Goal: Task Accomplishment & Management: Manage account settings

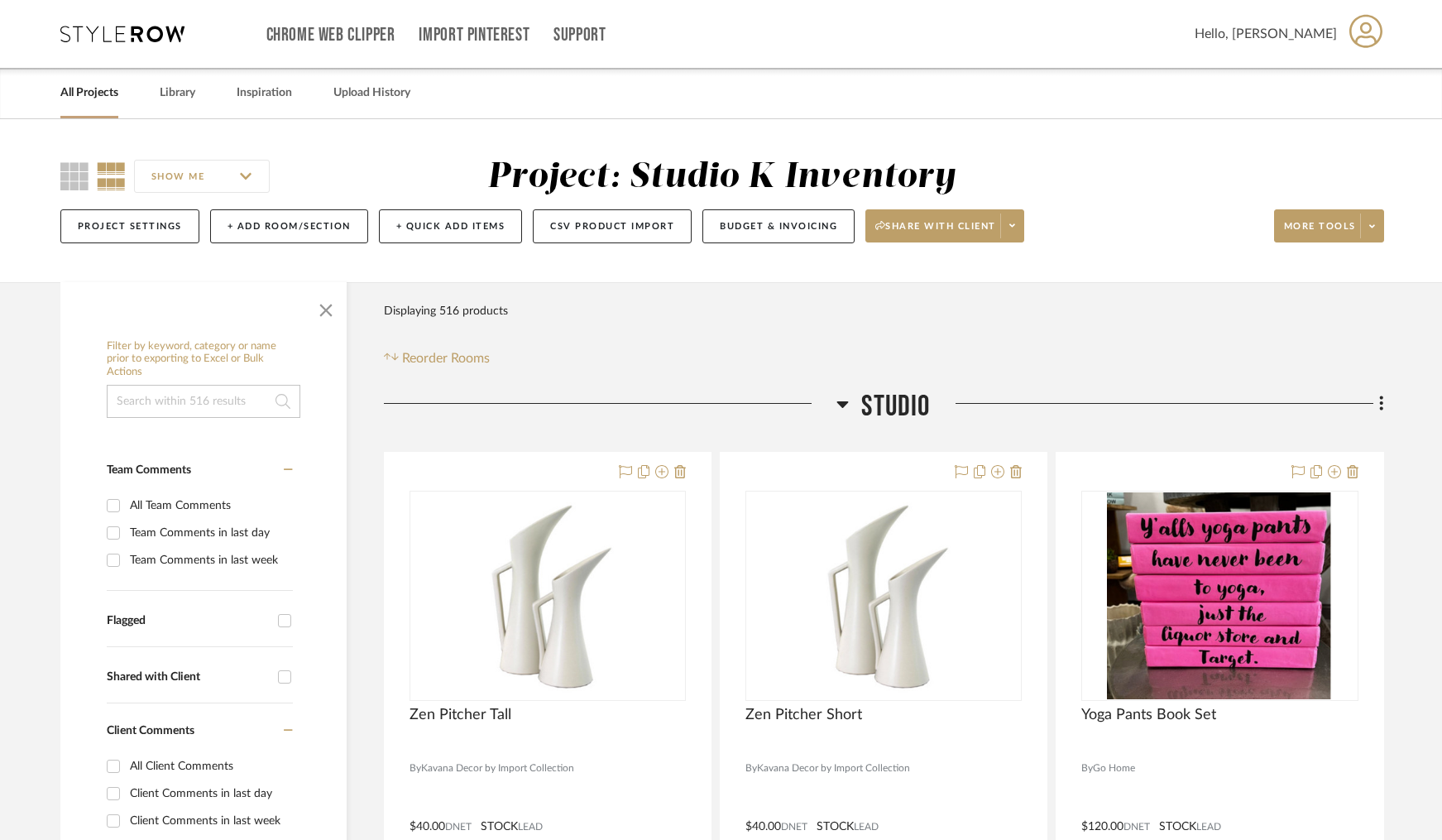
click at [100, 97] on link "All Projects" at bounding box center [89, 93] width 58 height 23
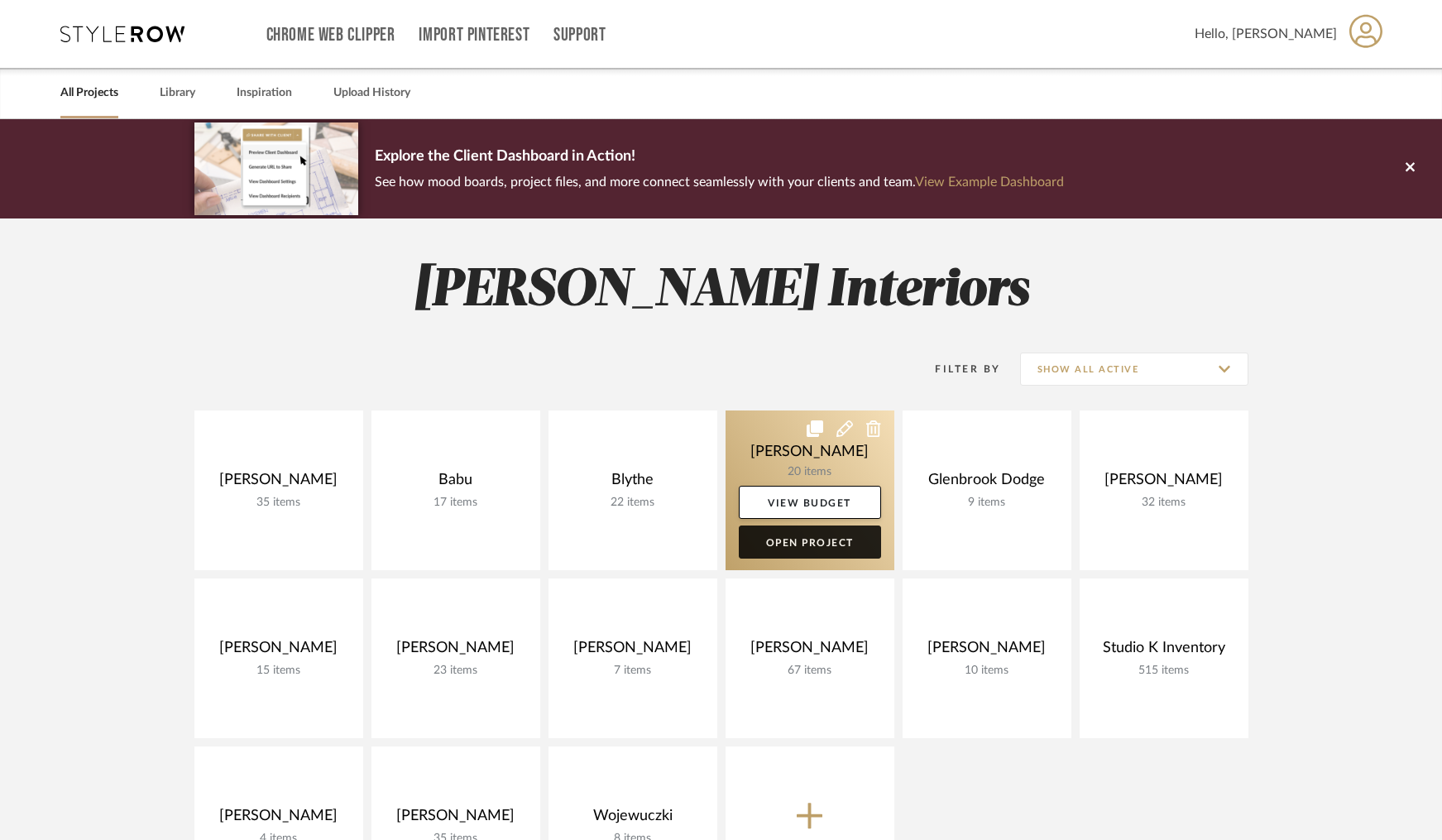
click at [802, 544] on link "Open Project" at bounding box center [810, 541] width 142 height 33
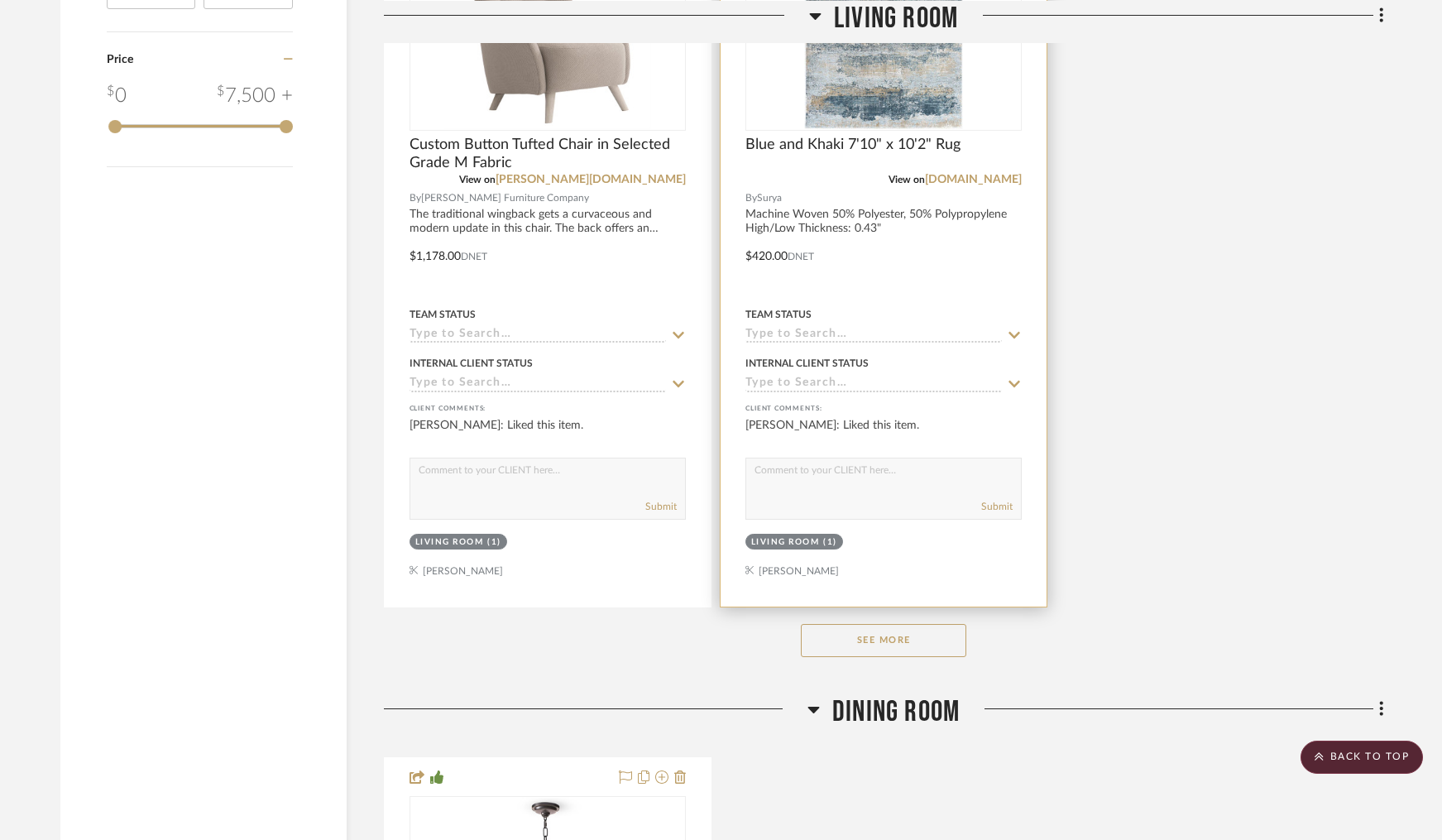
scroll to position [2065, 0]
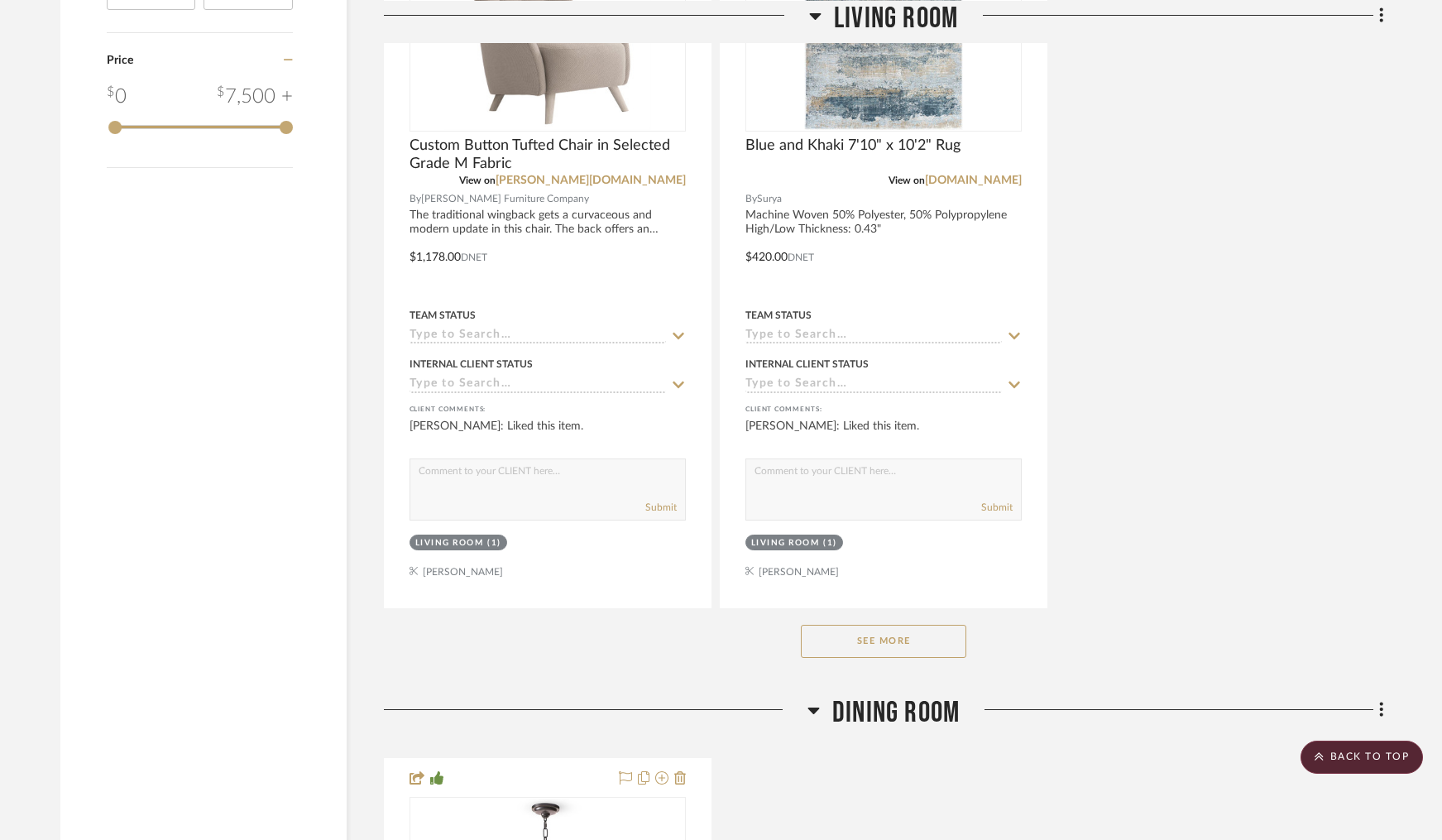
click at [931, 640] on button "See More" at bounding box center [884, 641] width 166 height 33
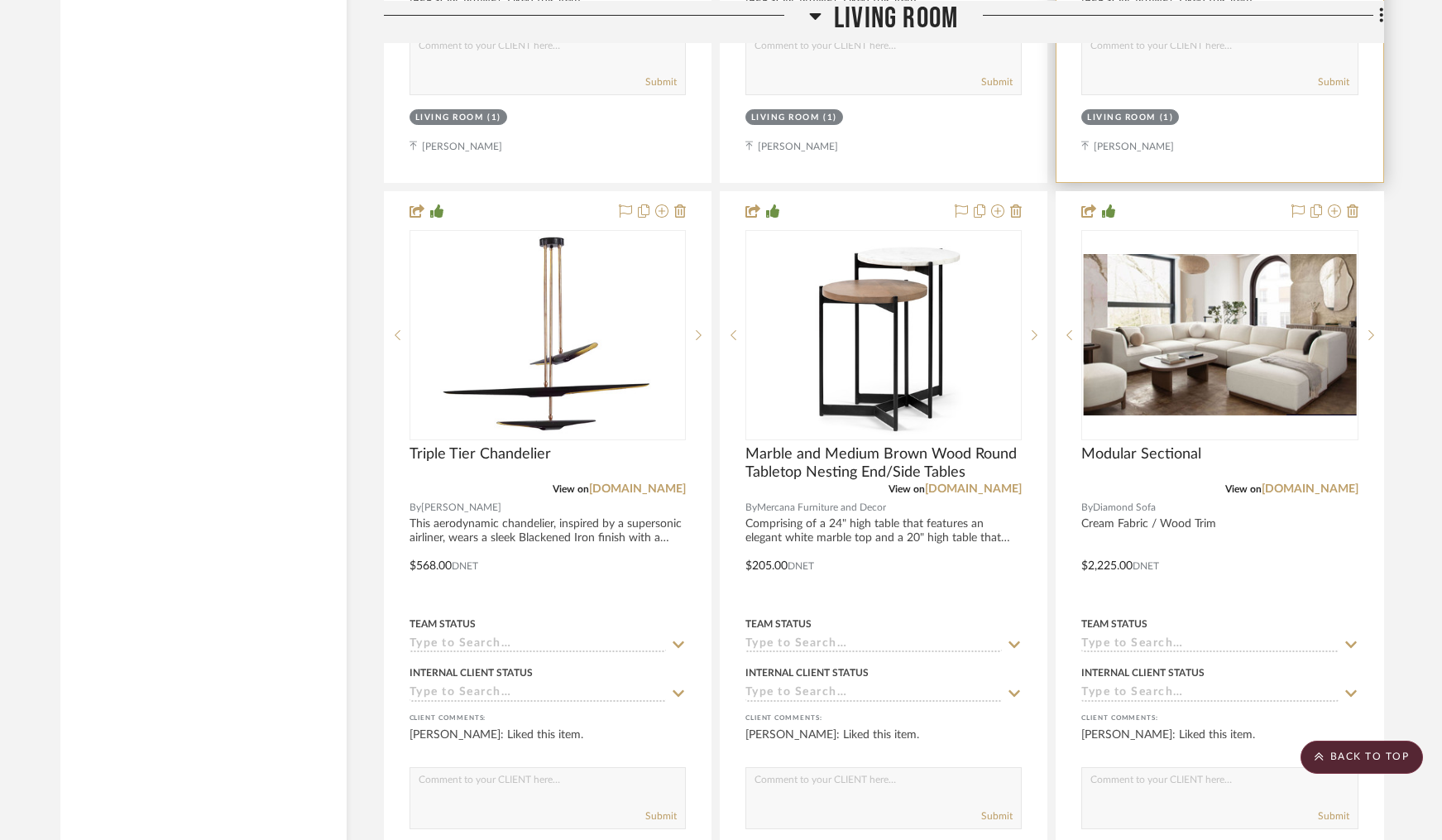
scroll to position [3248, 0]
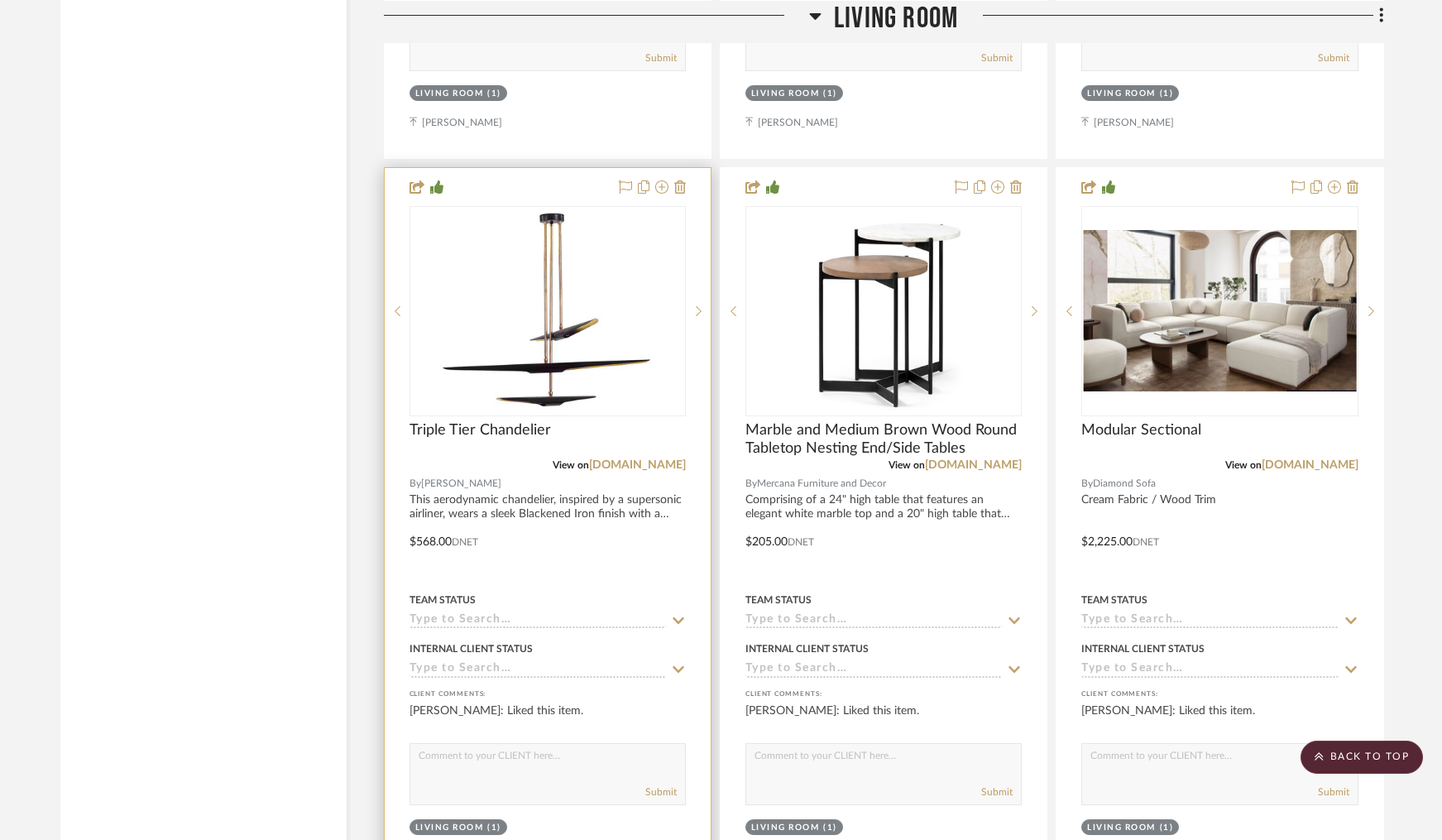
click at [555, 181] on div at bounding box center [547, 530] width 326 height 724
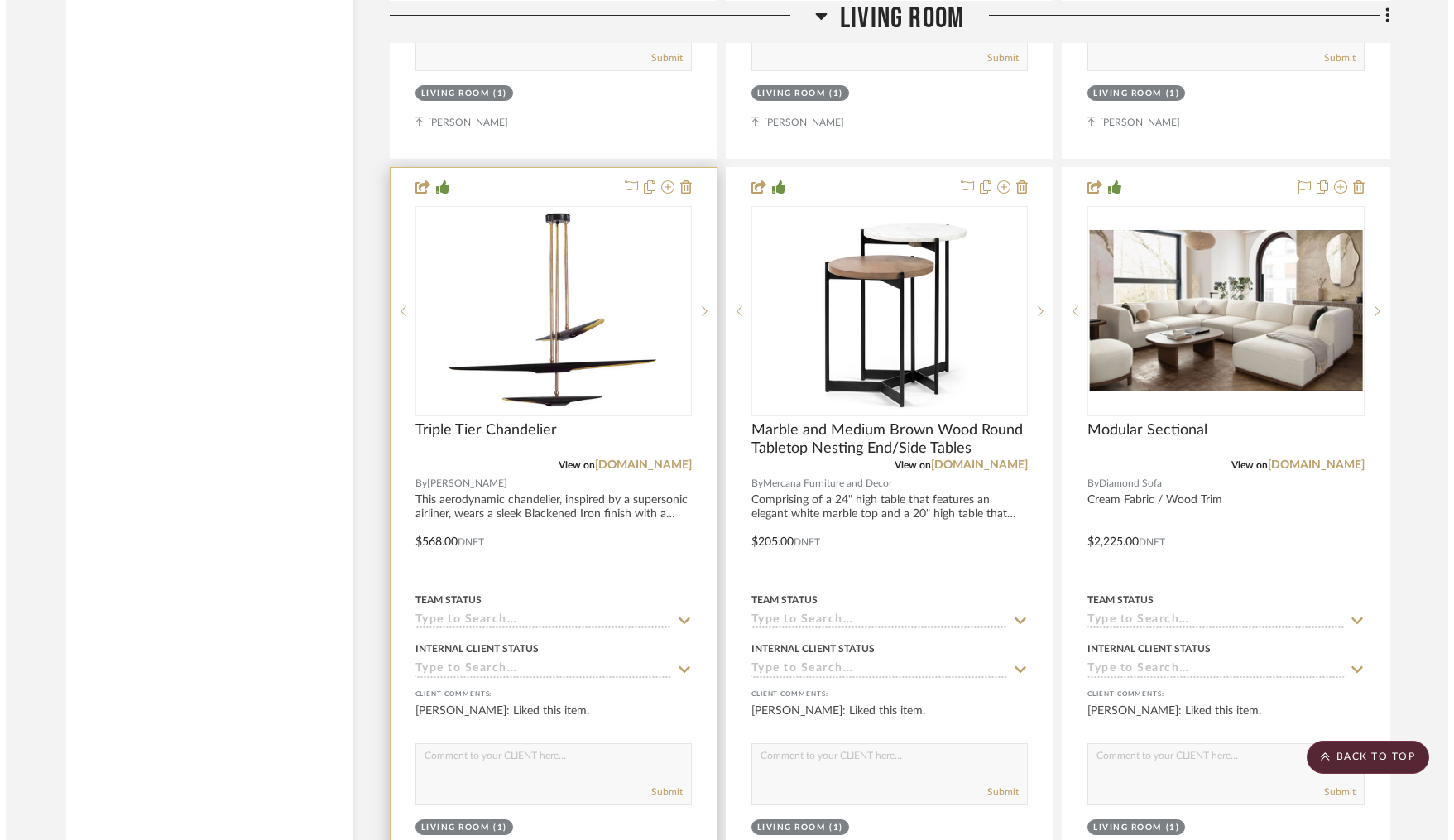
scroll to position [0, 0]
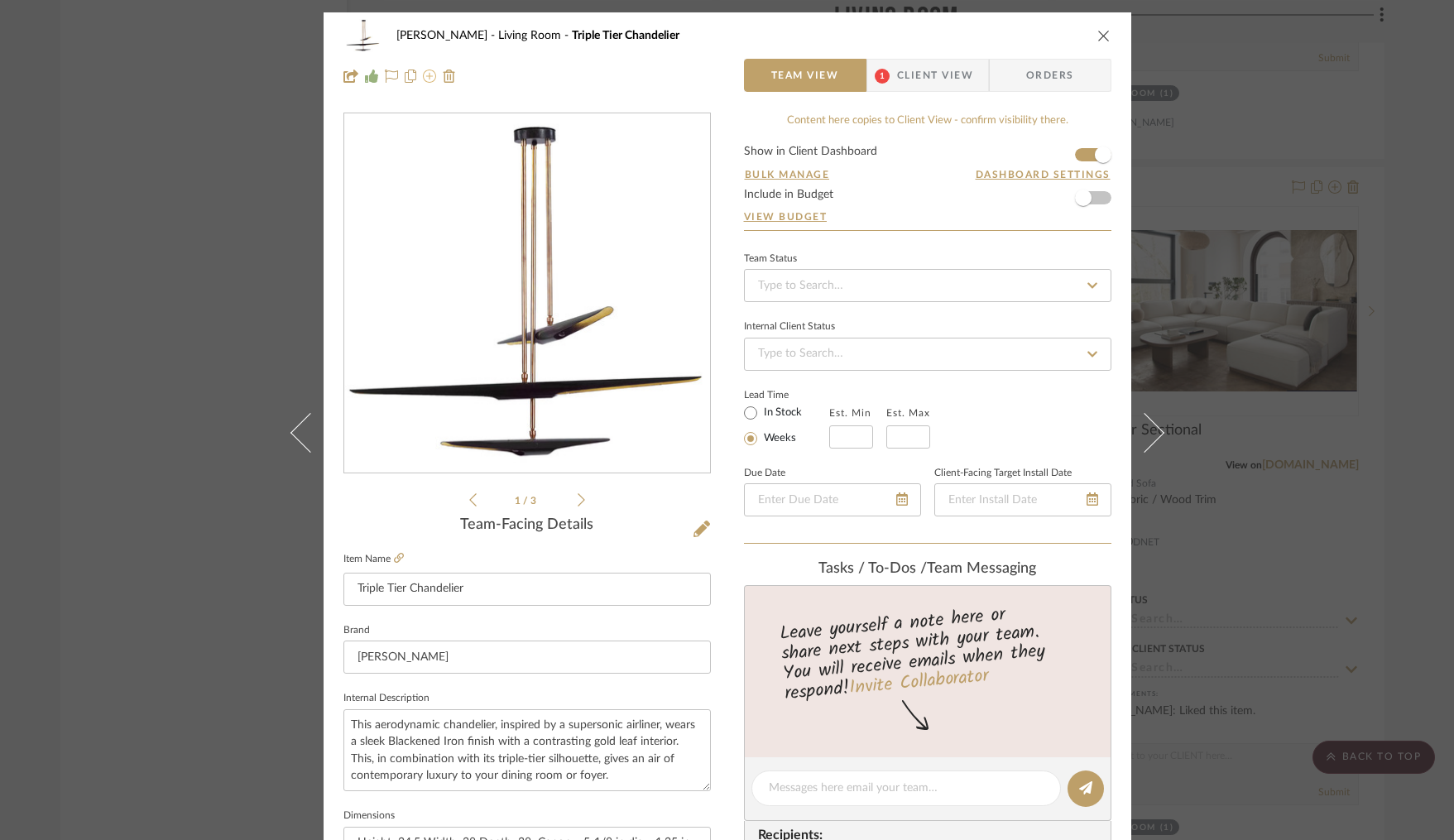
click at [423, 75] on icon at bounding box center [429, 77] width 13 height 13
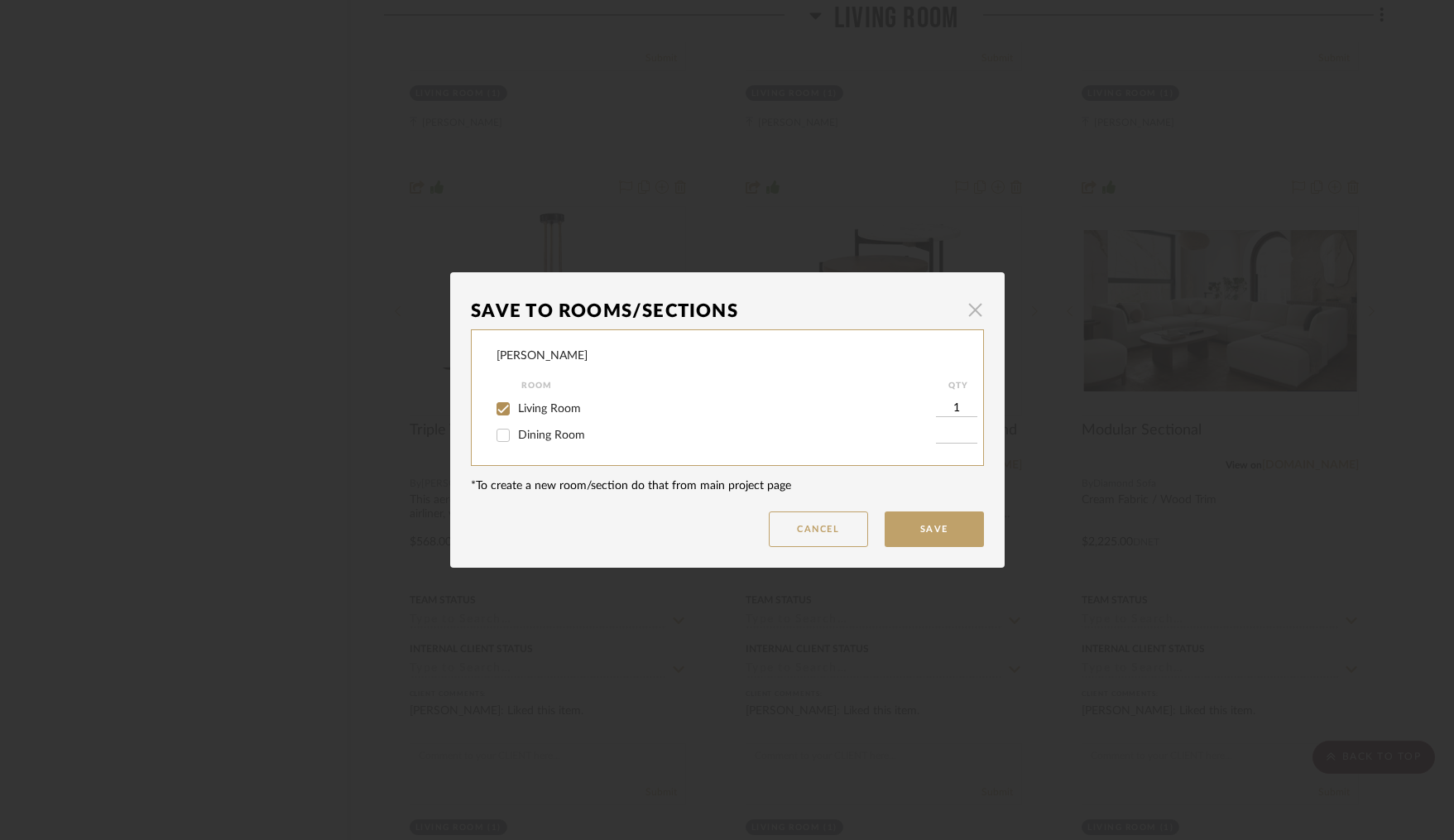
click at [973, 315] on span "button" at bounding box center [975, 309] width 33 height 33
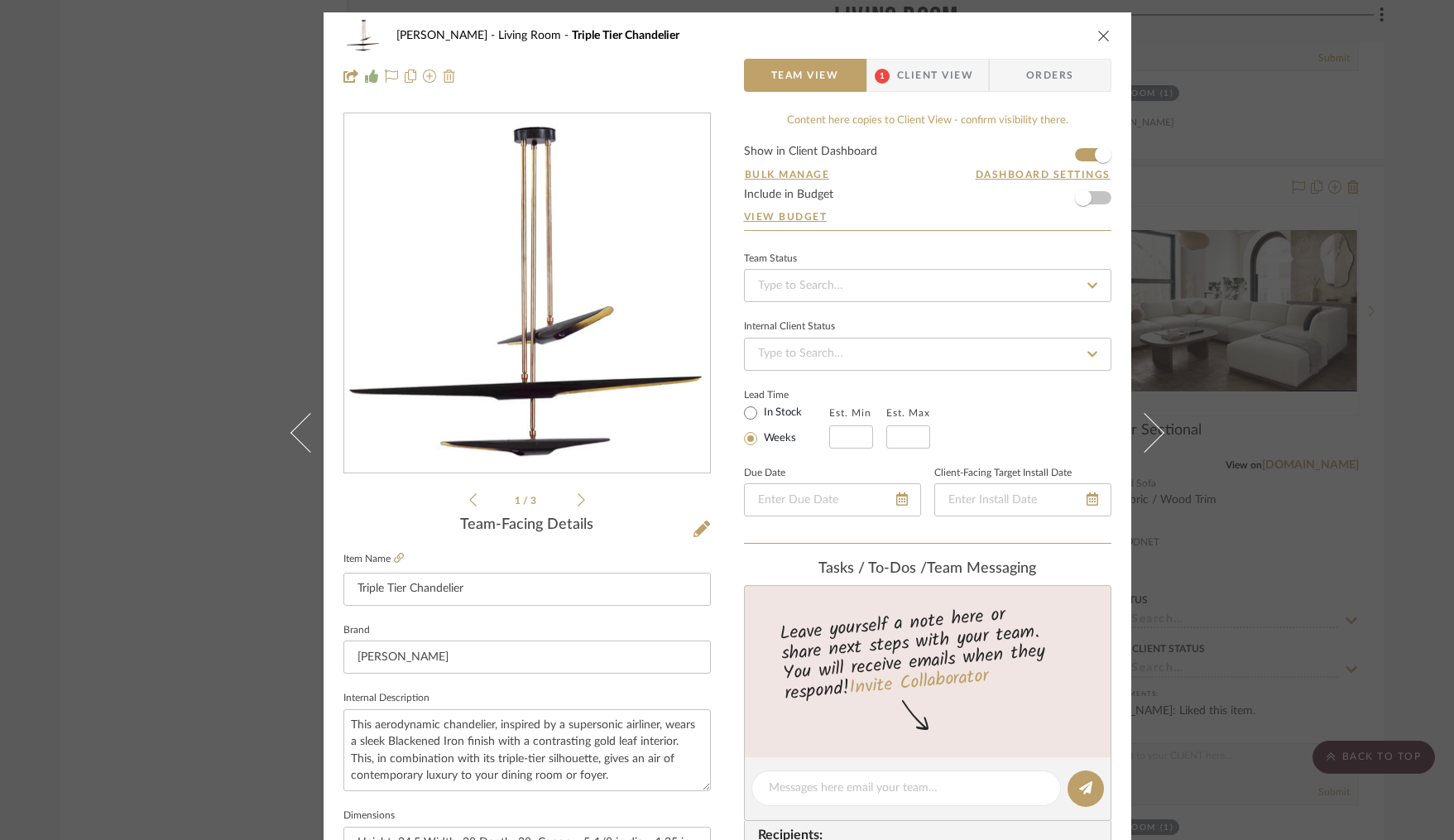
click at [443, 74] on img at bounding box center [450, 77] width 13 height 13
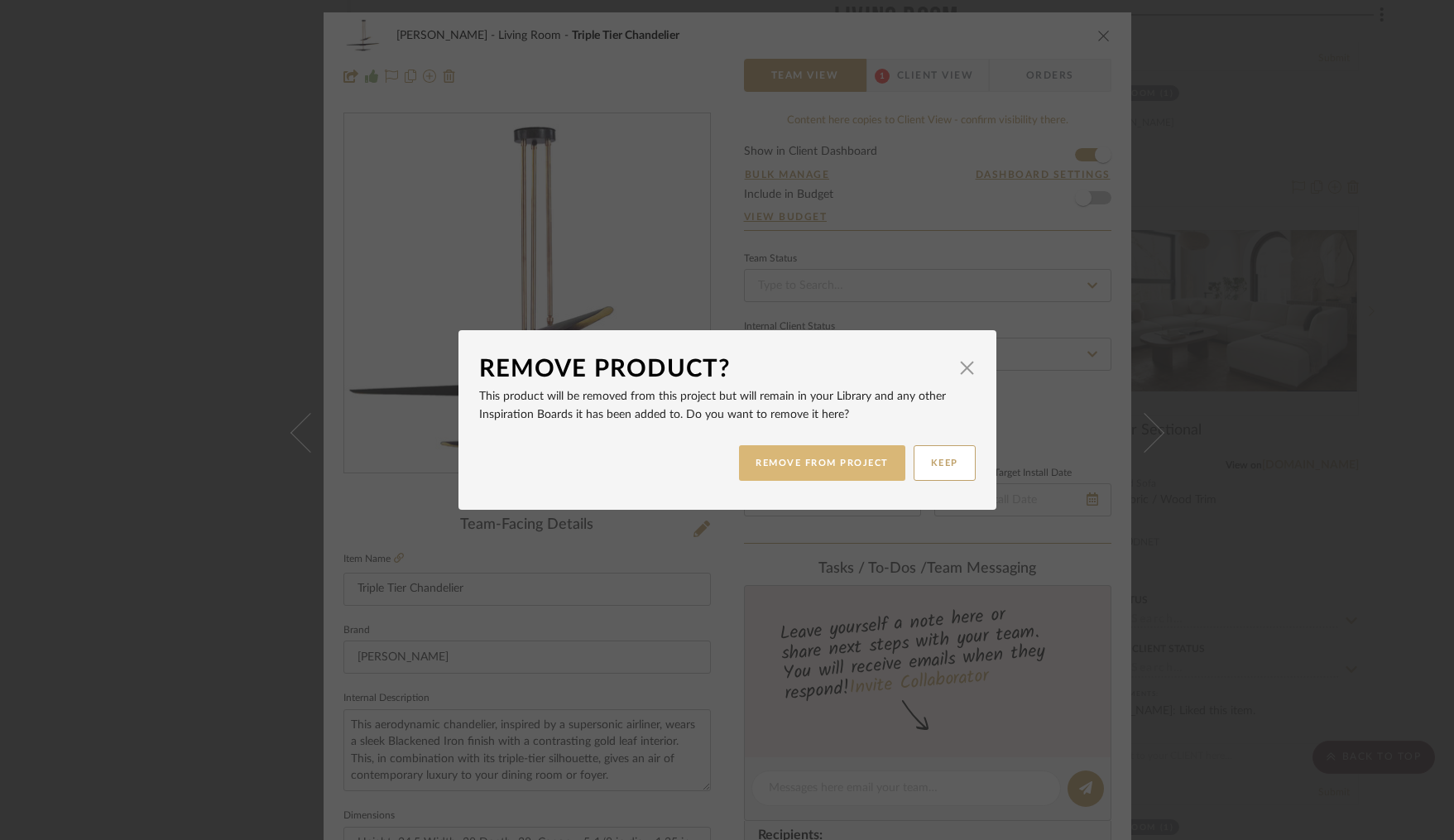
click at [834, 471] on button "REMOVE FROM PROJECT" at bounding box center [823, 463] width 167 height 35
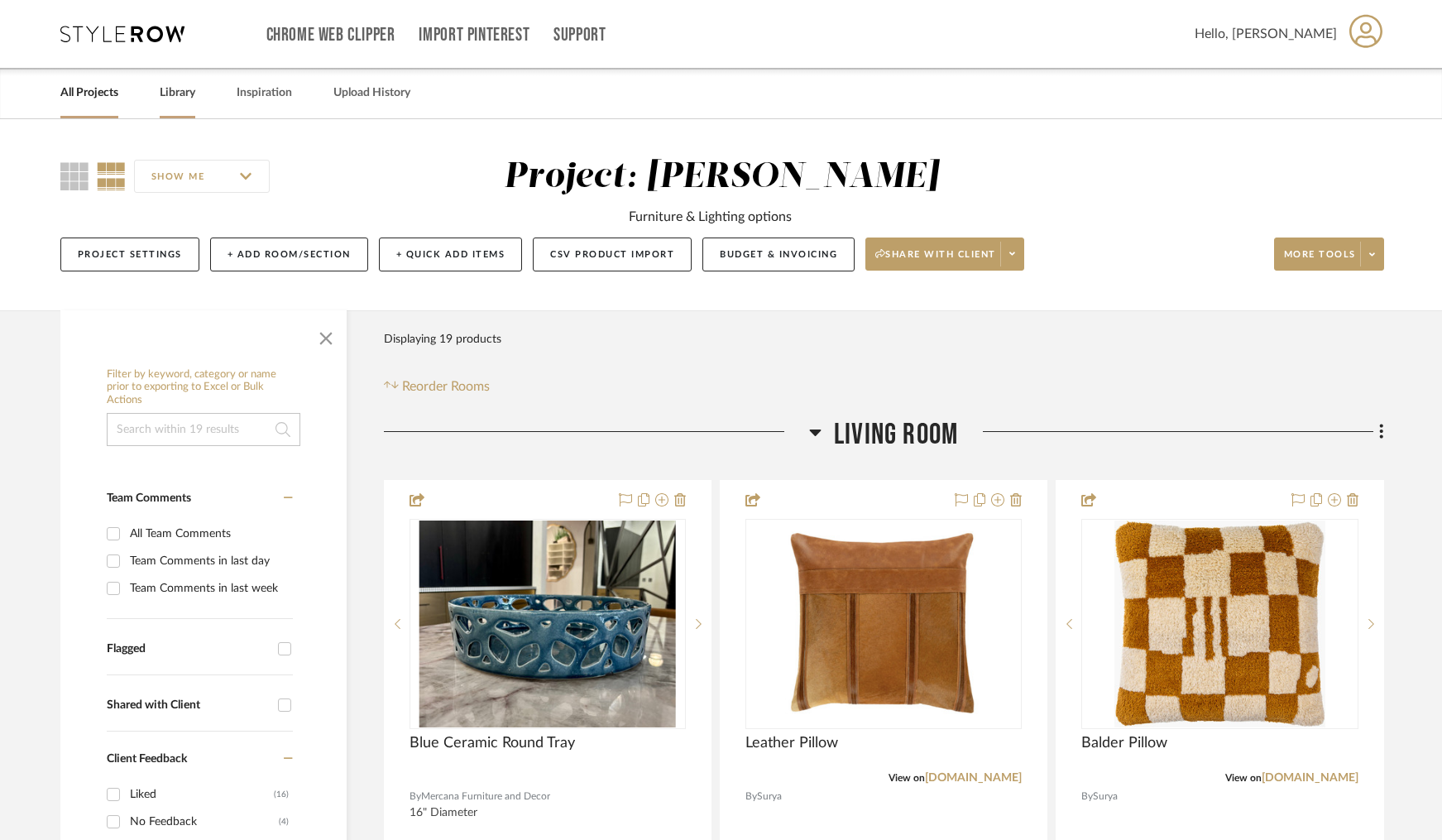
click at [176, 98] on link "Library" at bounding box center [178, 93] width 35 height 23
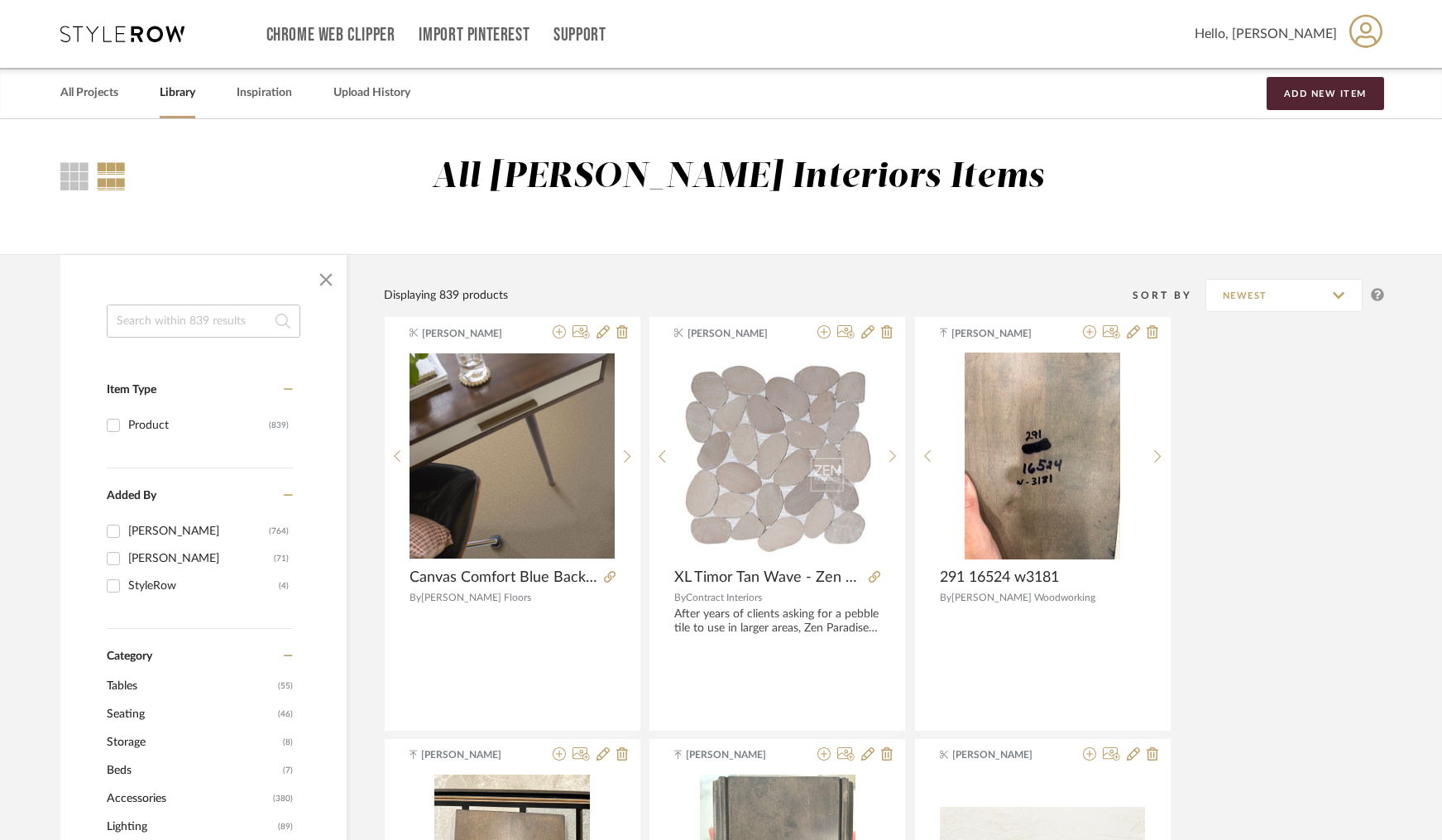
click at [211, 324] on input at bounding box center [204, 321] width 194 height 33
type input "triple"
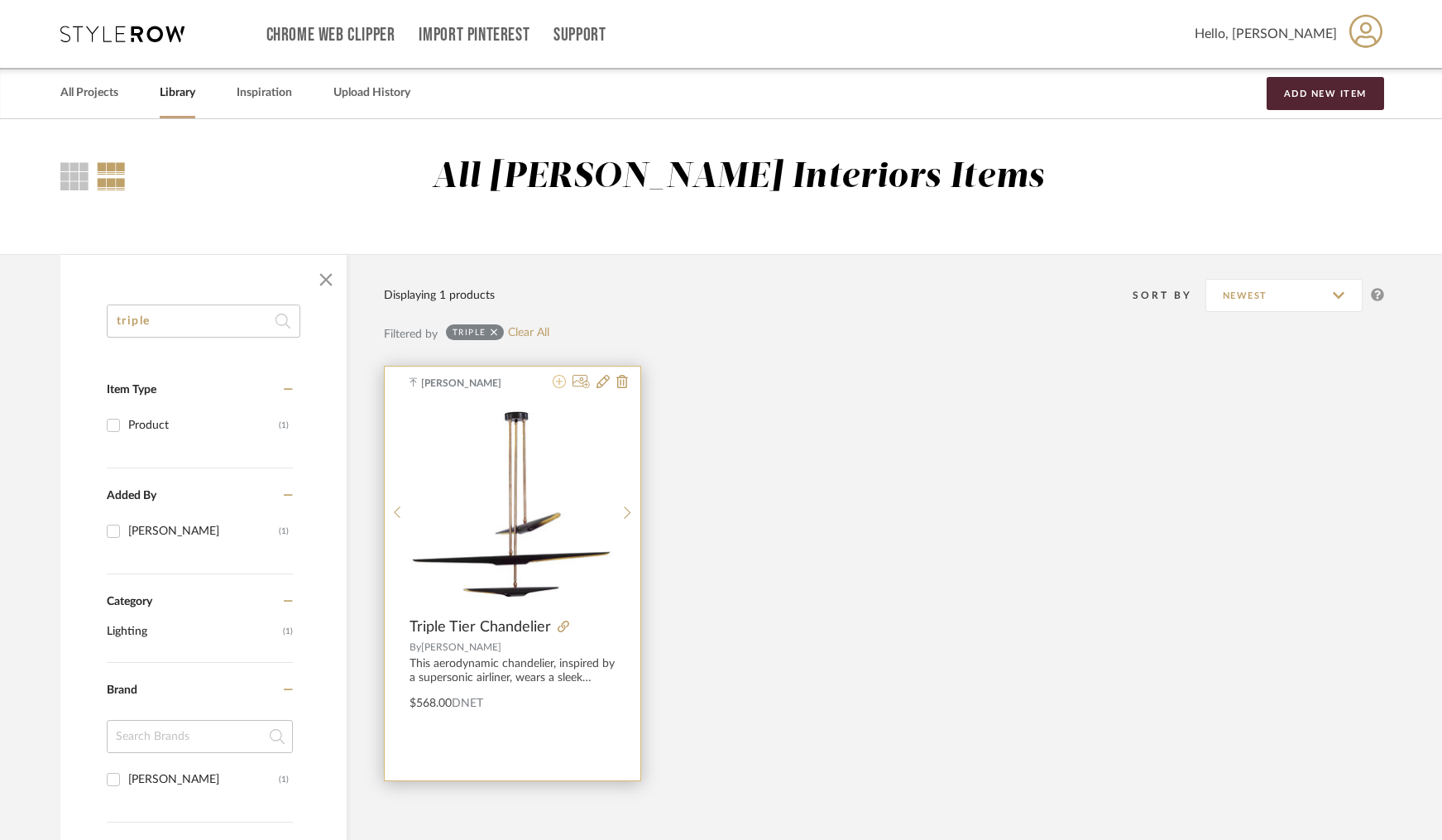
click at [553, 380] on icon at bounding box center [560, 381] width 13 height 13
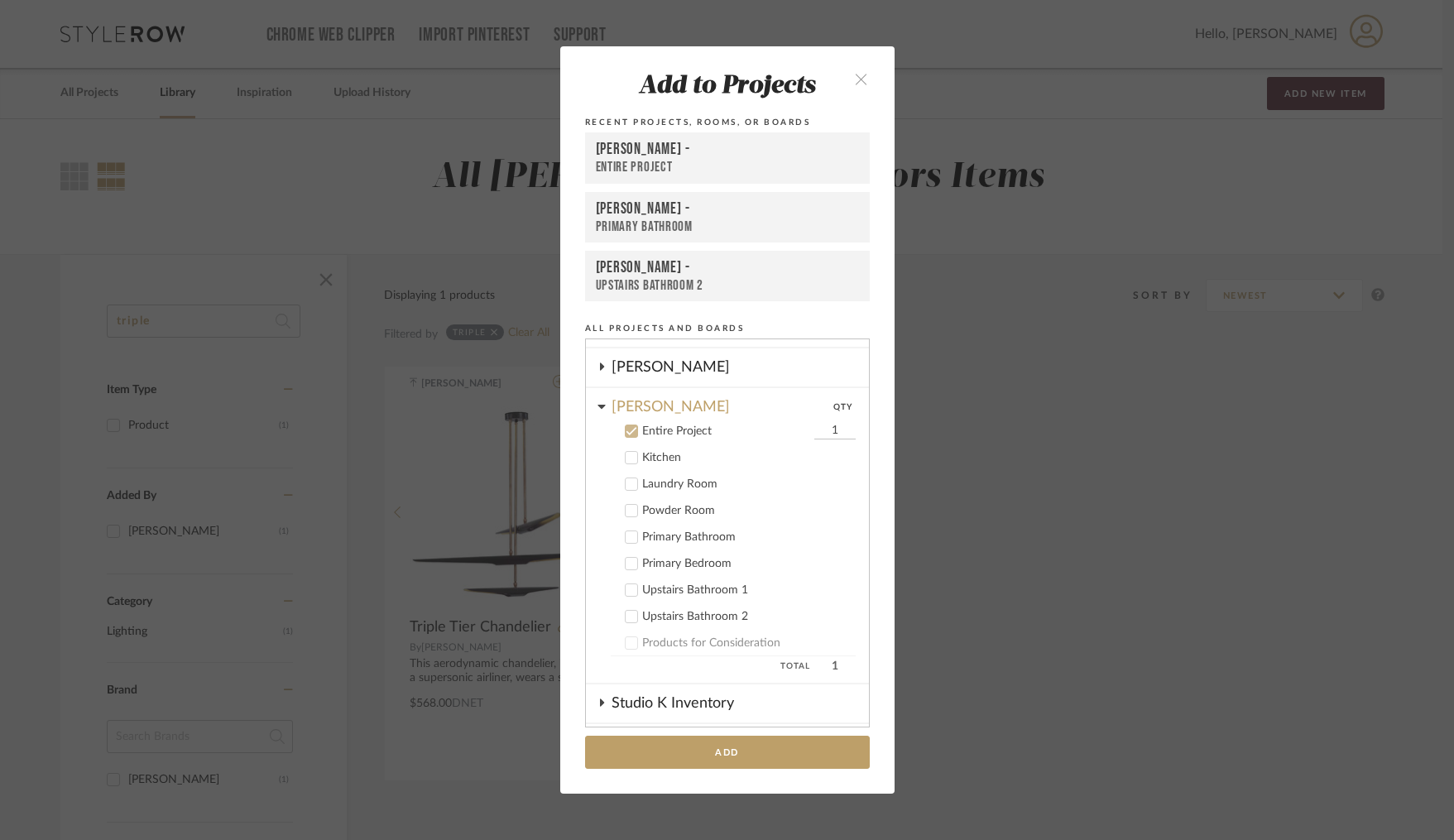
scroll to position [364, 0]
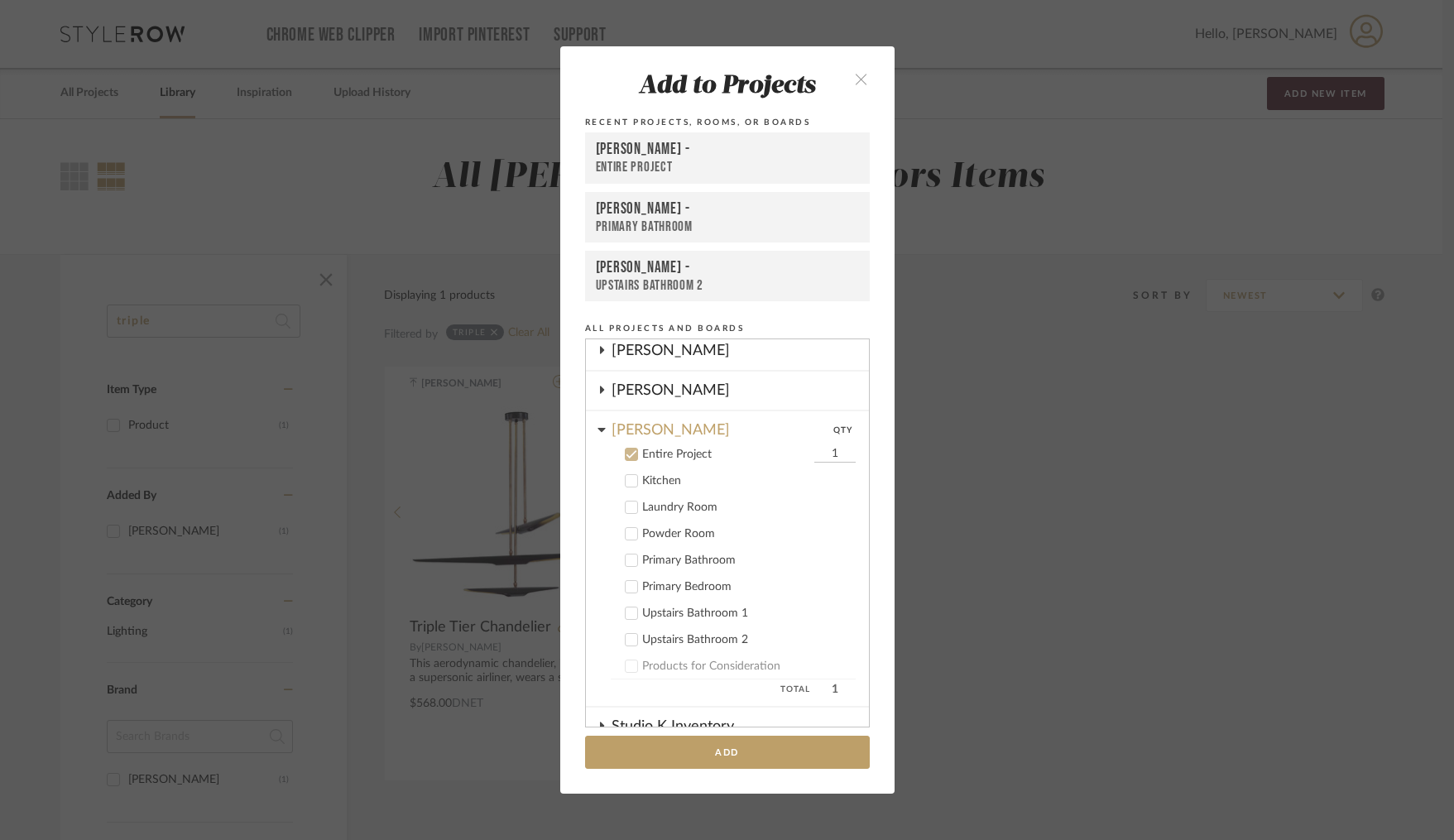
click at [626, 454] on icon at bounding box center [631, 455] width 12 height 12
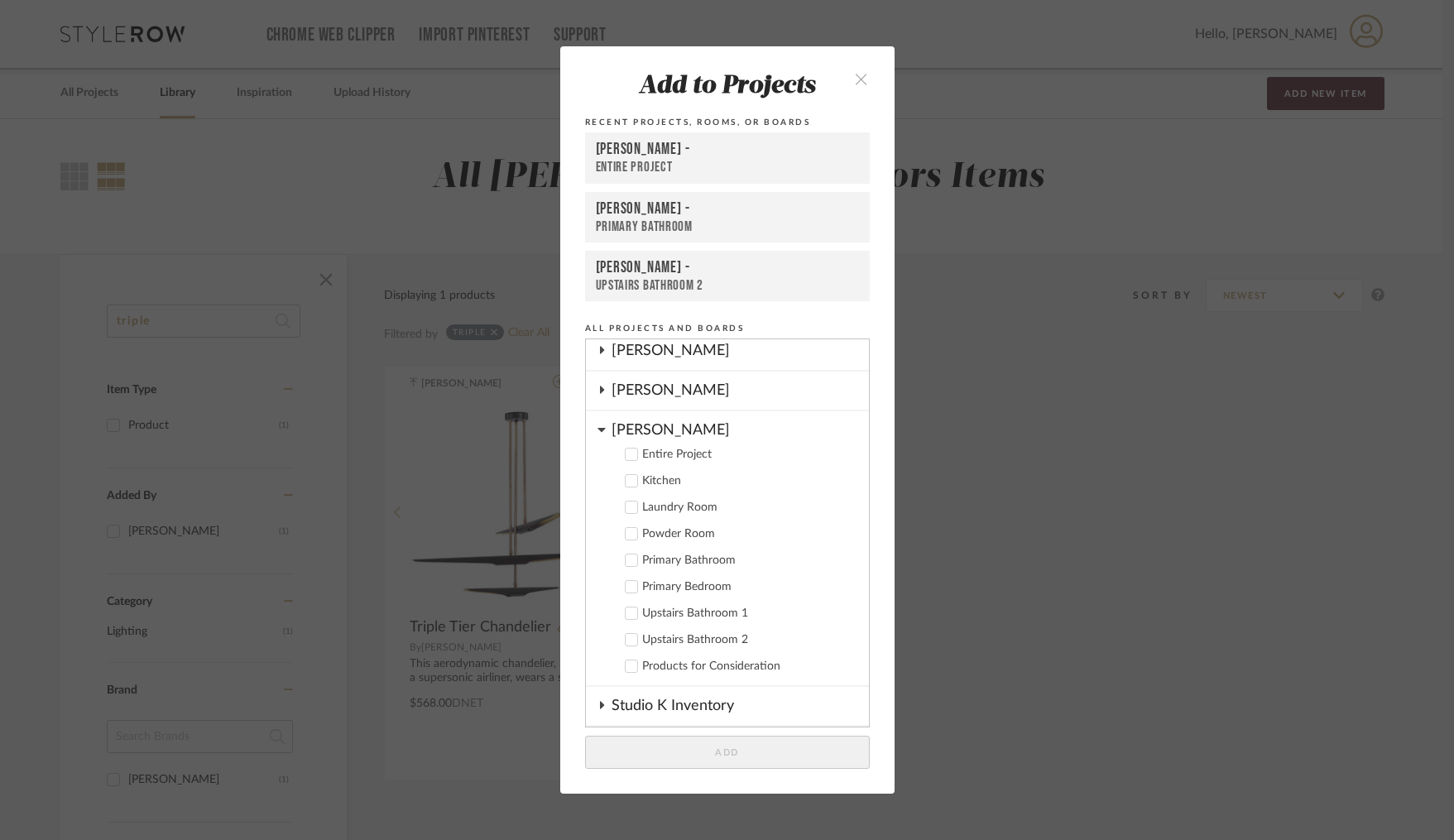
drag, startPoint x: 598, startPoint y: 433, endPoint x: 715, endPoint y: 502, distance: 135.8
click at [598, 433] on icon at bounding box center [602, 429] width 8 height 13
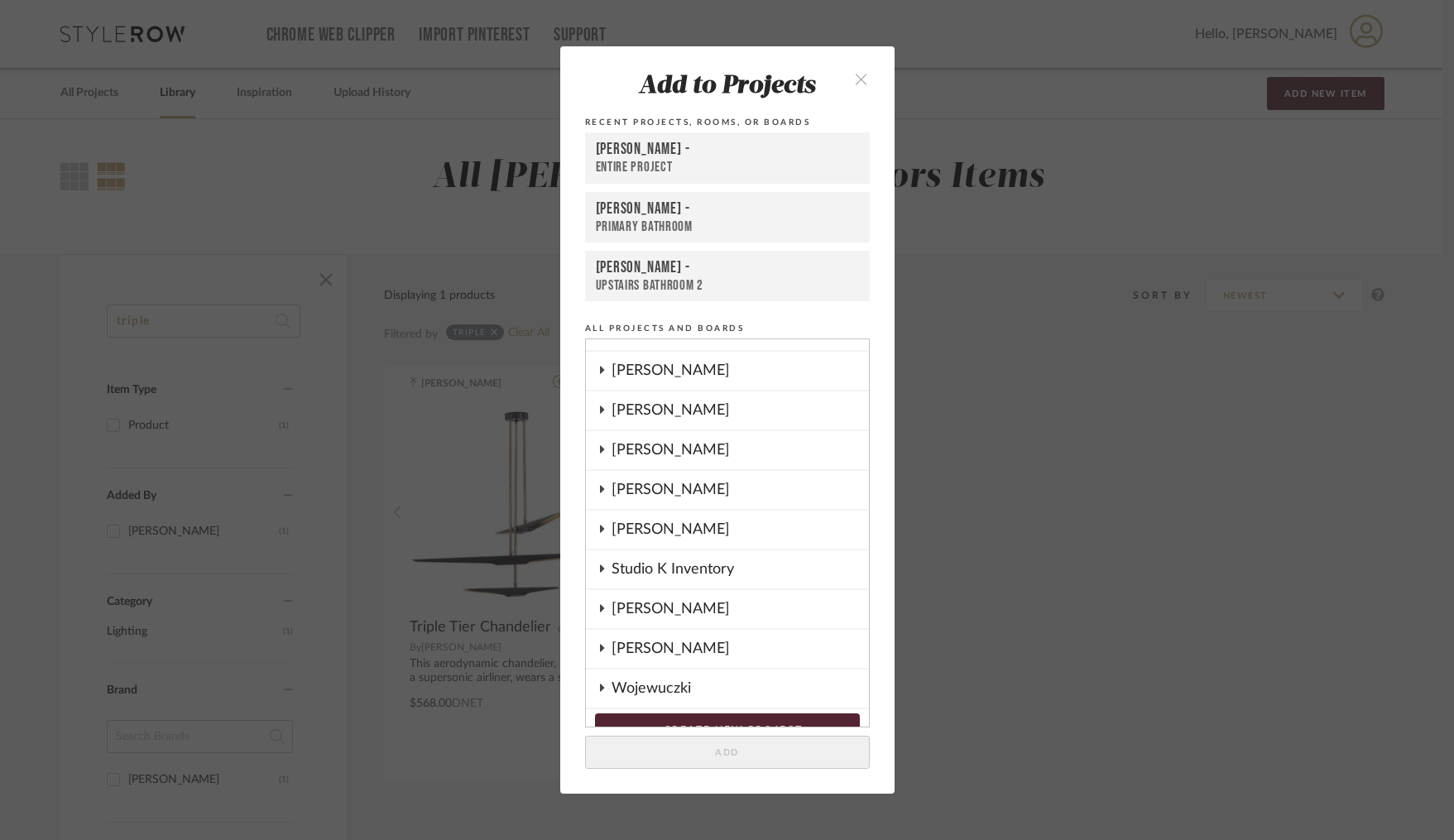
scroll to position [263, 0]
click at [600, 570] on icon at bounding box center [602, 569] width 4 height 8
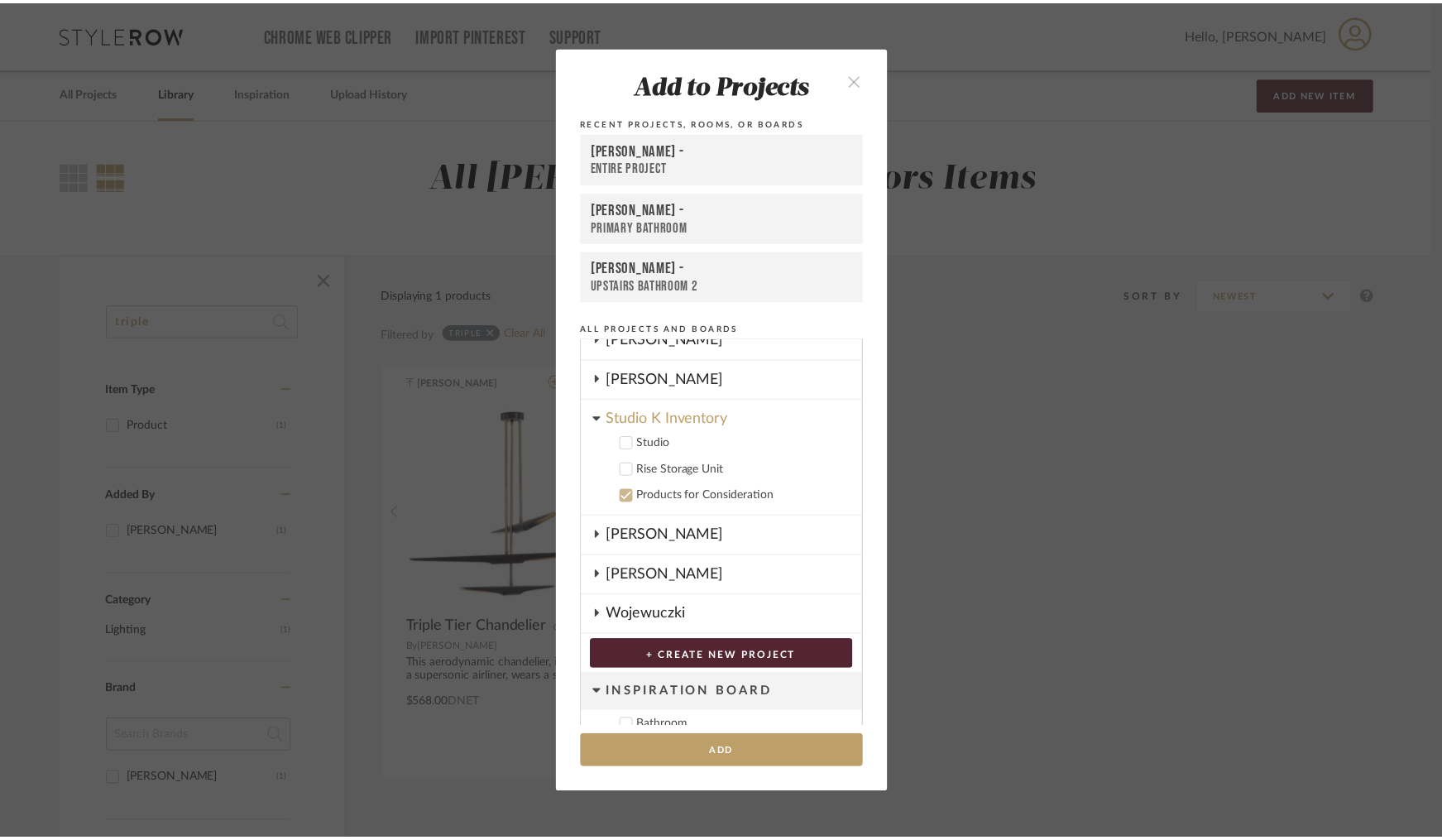
scroll to position [461, 0]
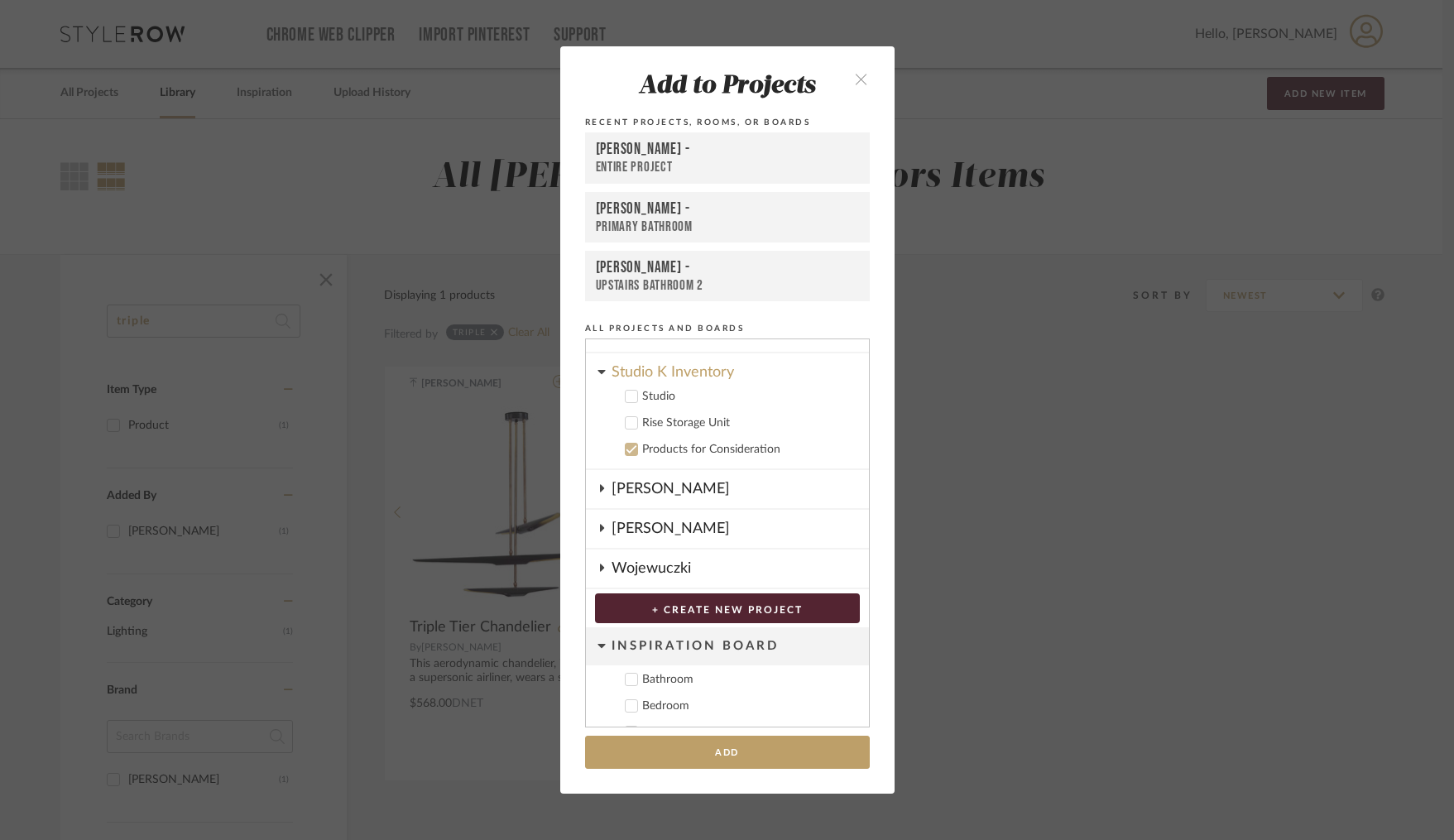
click at [629, 397] on icon at bounding box center [631, 396] width 12 height 12
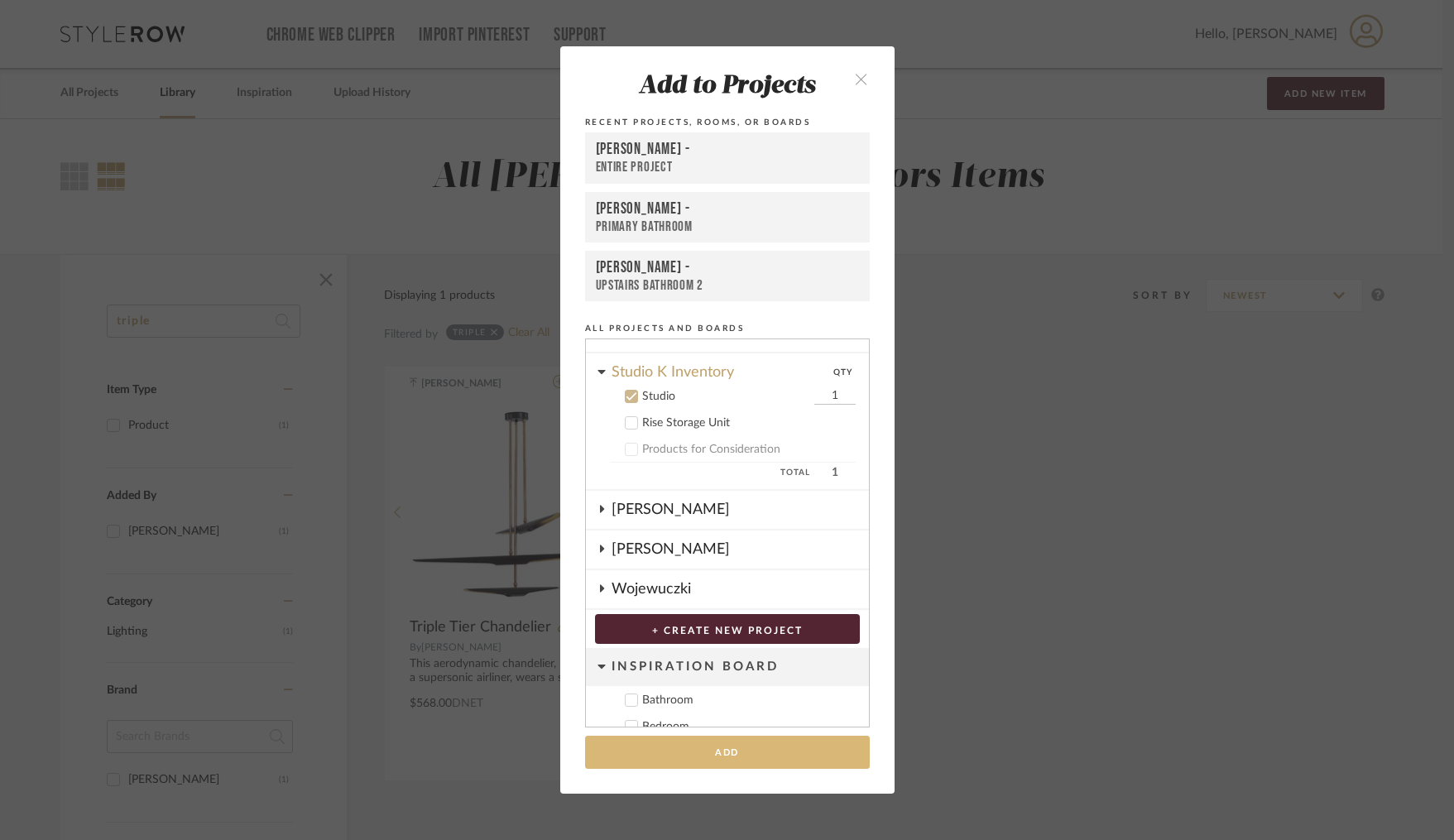
click at [745, 758] on button "Add" at bounding box center [727, 752] width 285 height 34
